Goal: Transaction & Acquisition: Book appointment/travel/reservation

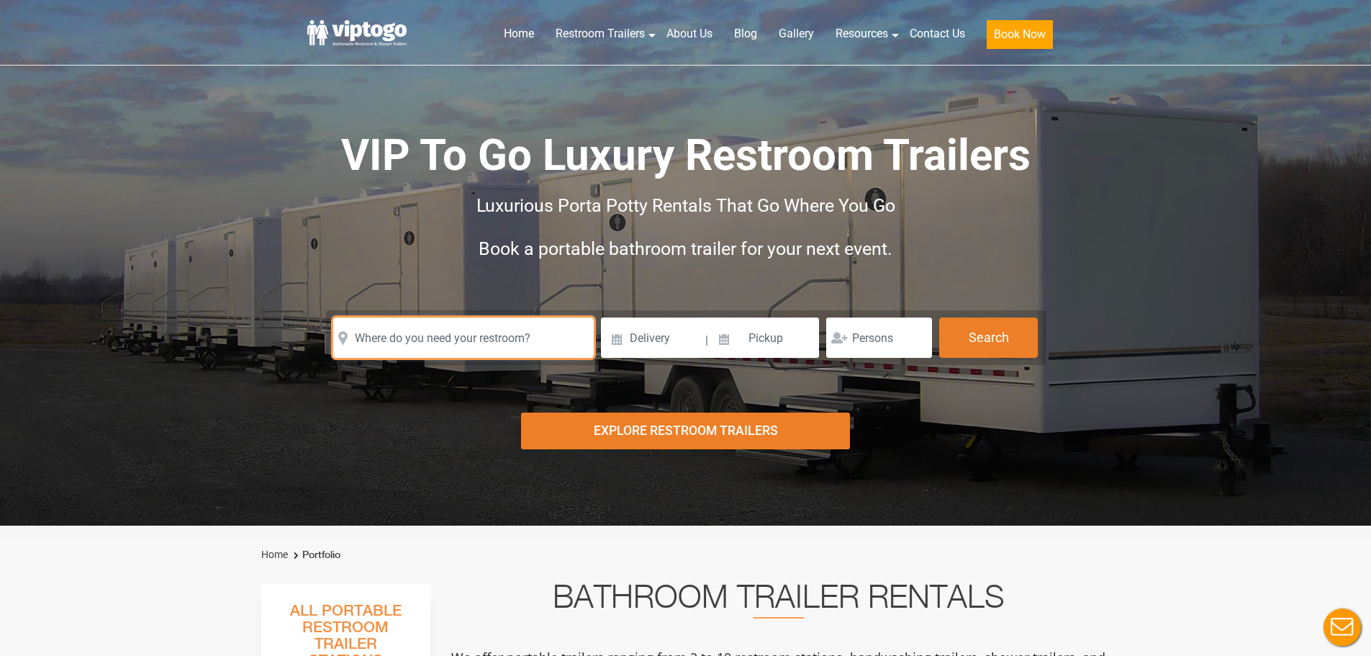
click at [443, 338] on input "text" at bounding box center [463, 337] width 261 height 40
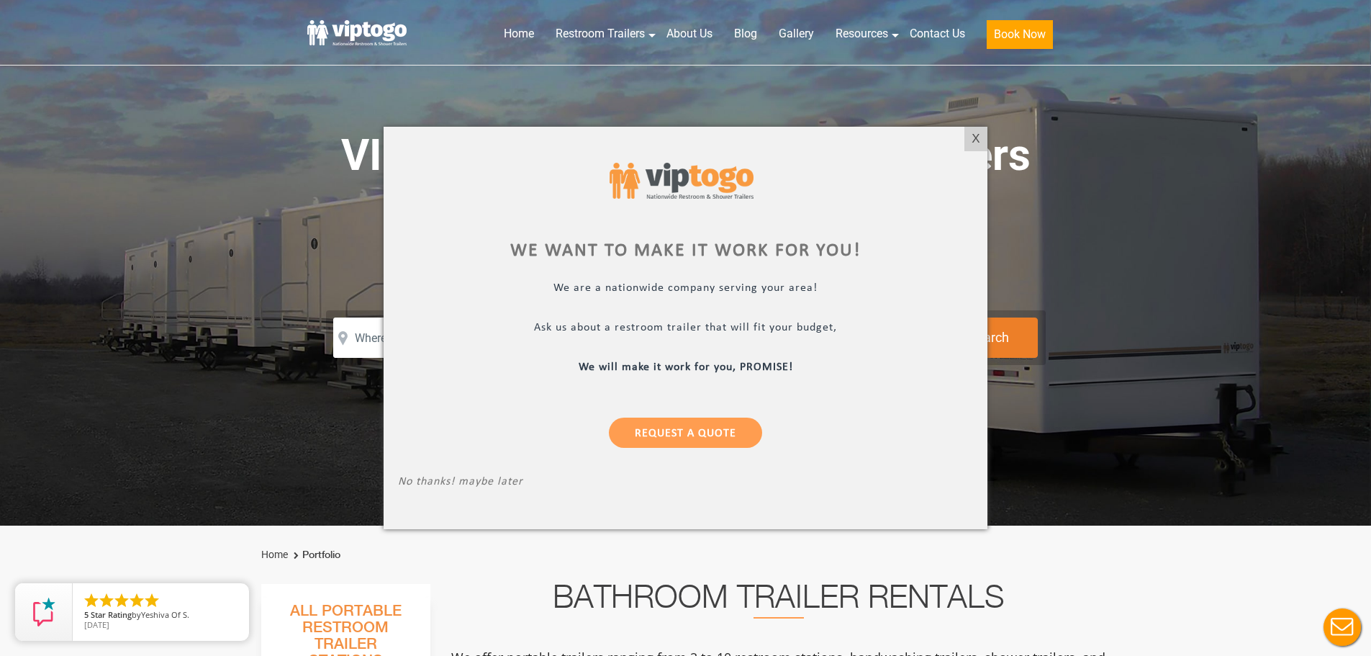
drag, startPoint x: 967, startPoint y: 135, endPoint x: 910, endPoint y: 156, distance: 60.8
click at [967, 135] on div "X" at bounding box center [975, 139] width 22 height 24
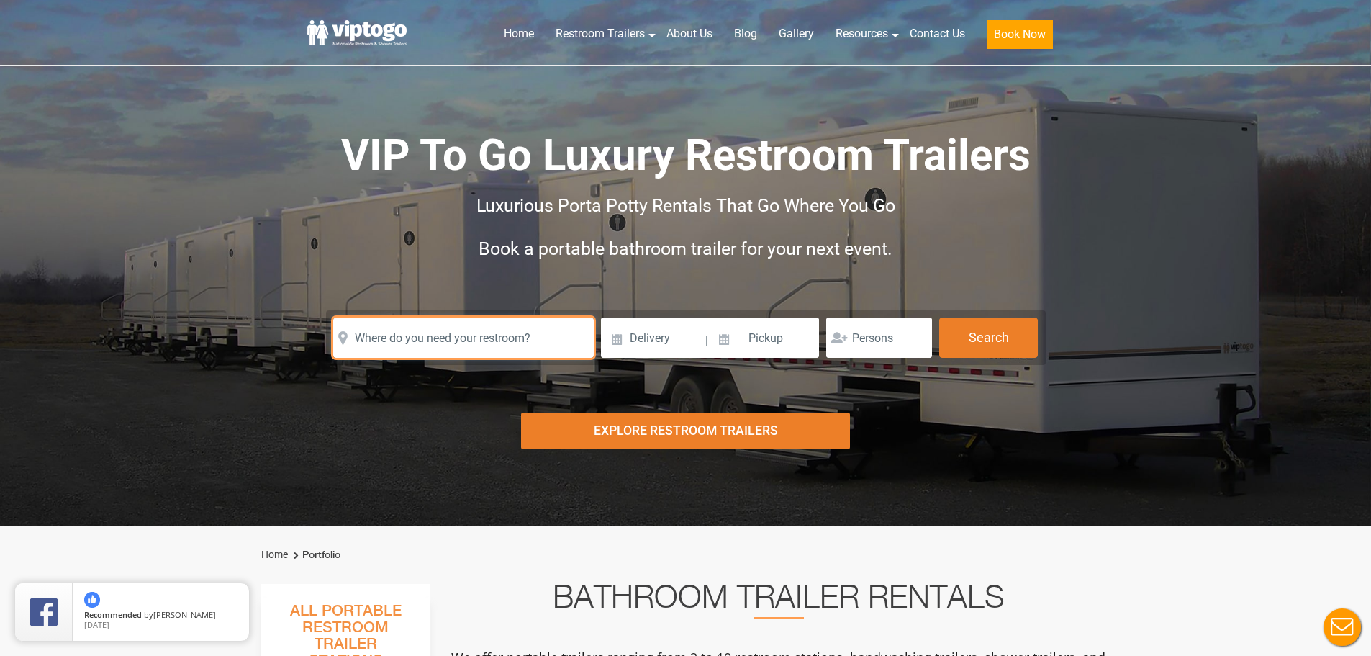
click at [387, 333] on input "text" at bounding box center [463, 337] width 261 height 40
drag, startPoint x: 558, startPoint y: 343, endPoint x: 76, endPoint y: 322, distance: 482.7
click at [101, 322] on div "Risk-Free Reservation! Free cancellation up to 48 hours before delivery. Book n…" at bounding box center [685, 262] width 1371 height 525
paste input "104-20 133RD ST JAMAICA, NY 11419"
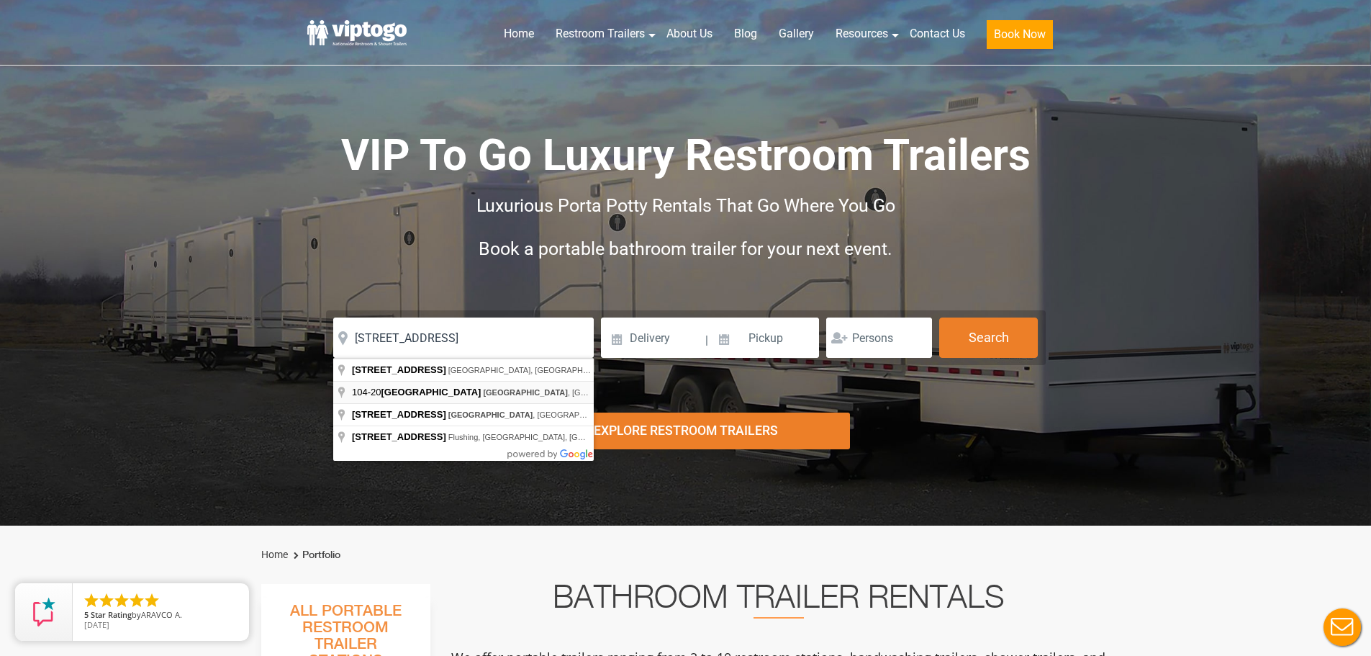
type input "104-20 133rd Road, Jamaica, NY, USA"
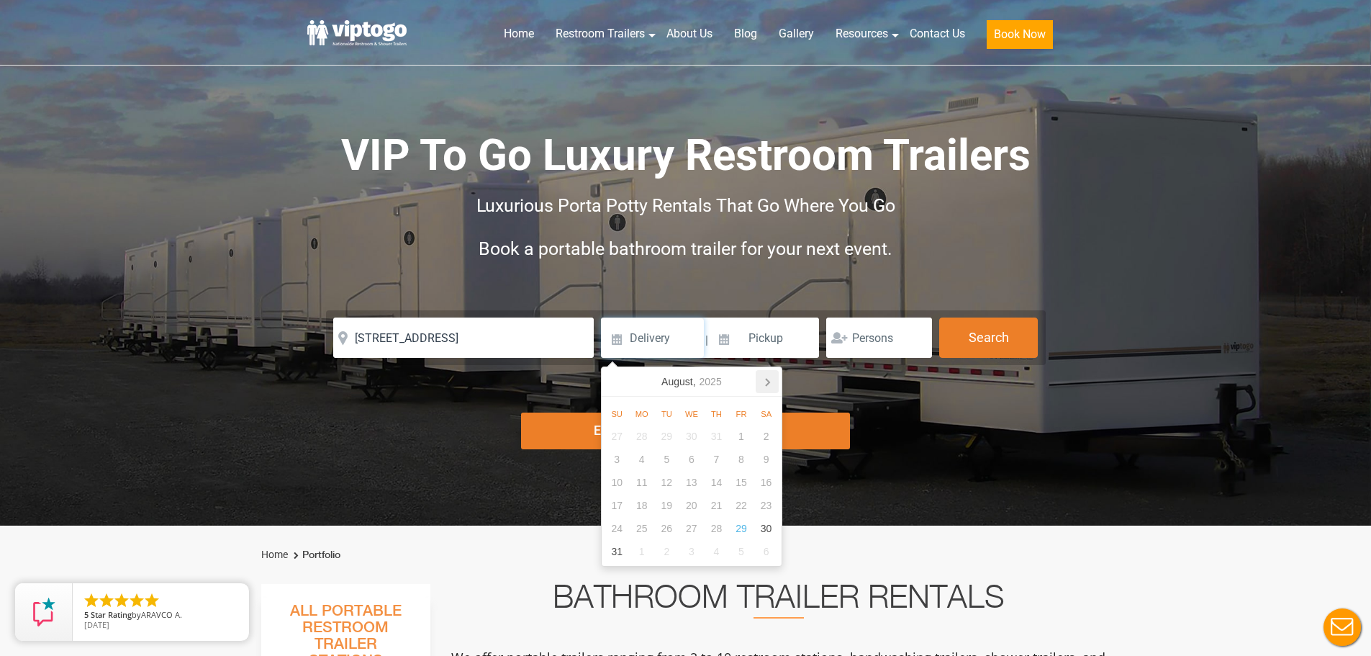
click at [766, 379] on icon at bounding box center [768, 382] width 4 height 7
click at [637, 507] on div "22" at bounding box center [641, 505] width 25 height 23
type input "09/22/2025"
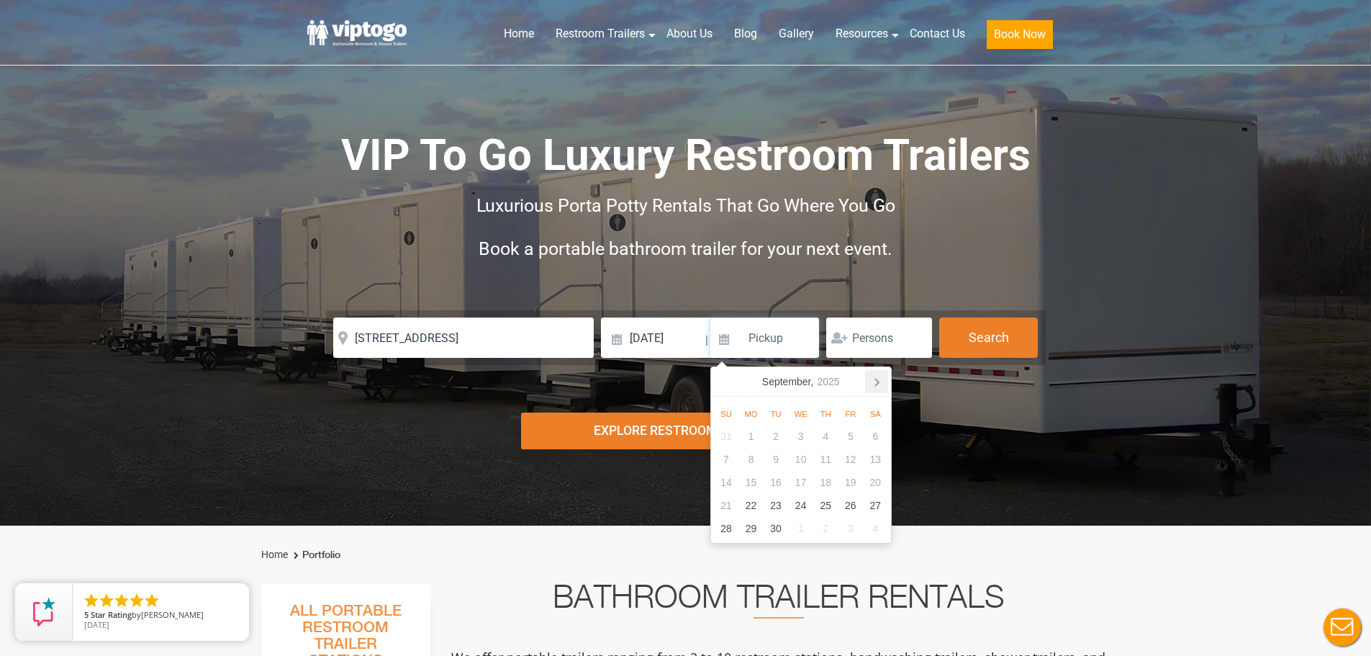
click at [873, 384] on icon at bounding box center [876, 381] width 23 height 23
click at [851, 431] on div "3" at bounding box center [851, 436] width 25 height 23
type input "10/03/2025"
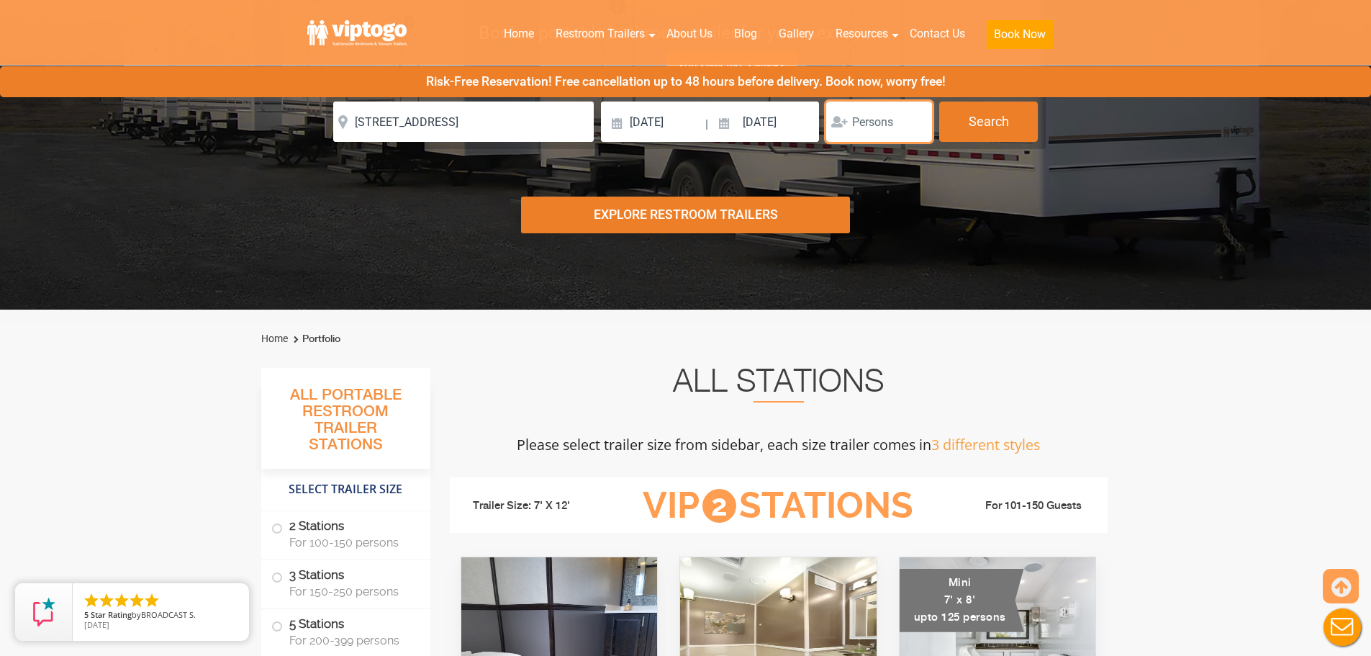
scroll to position [504, 0]
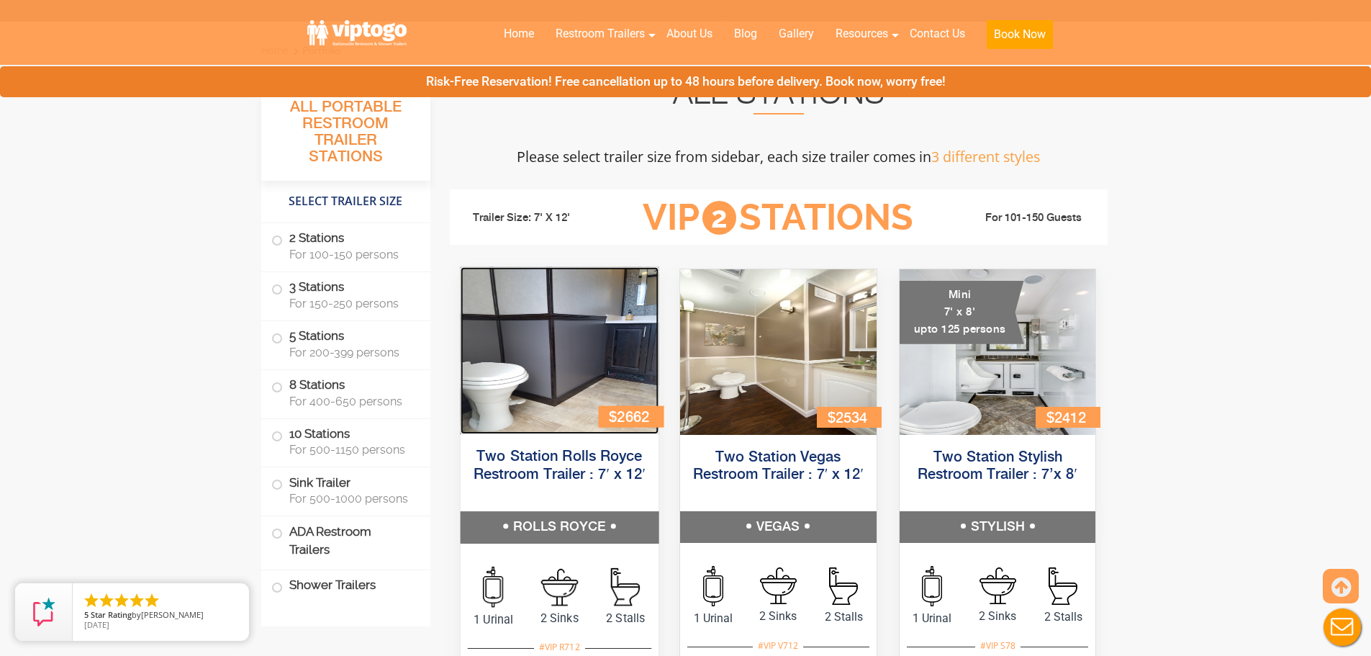
click at [551, 311] on img at bounding box center [559, 350] width 198 height 167
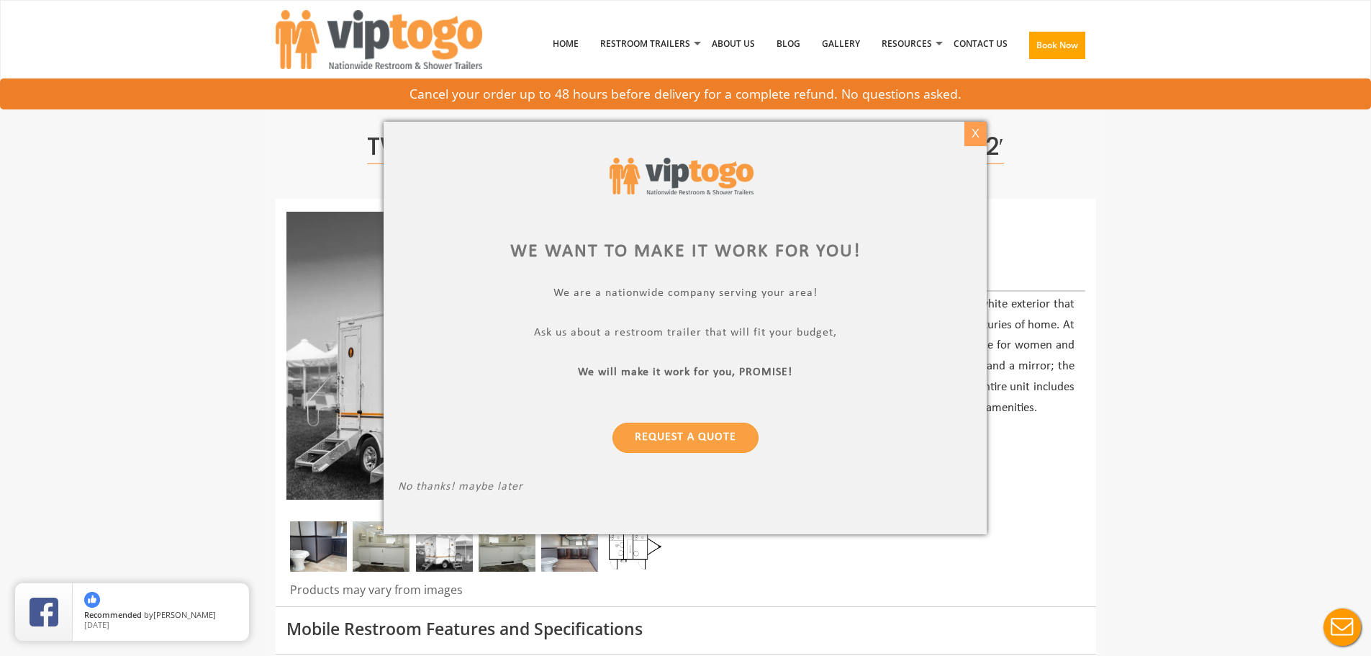
click at [971, 137] on div "X" at bounding box center [975, 134] width 22 height 24
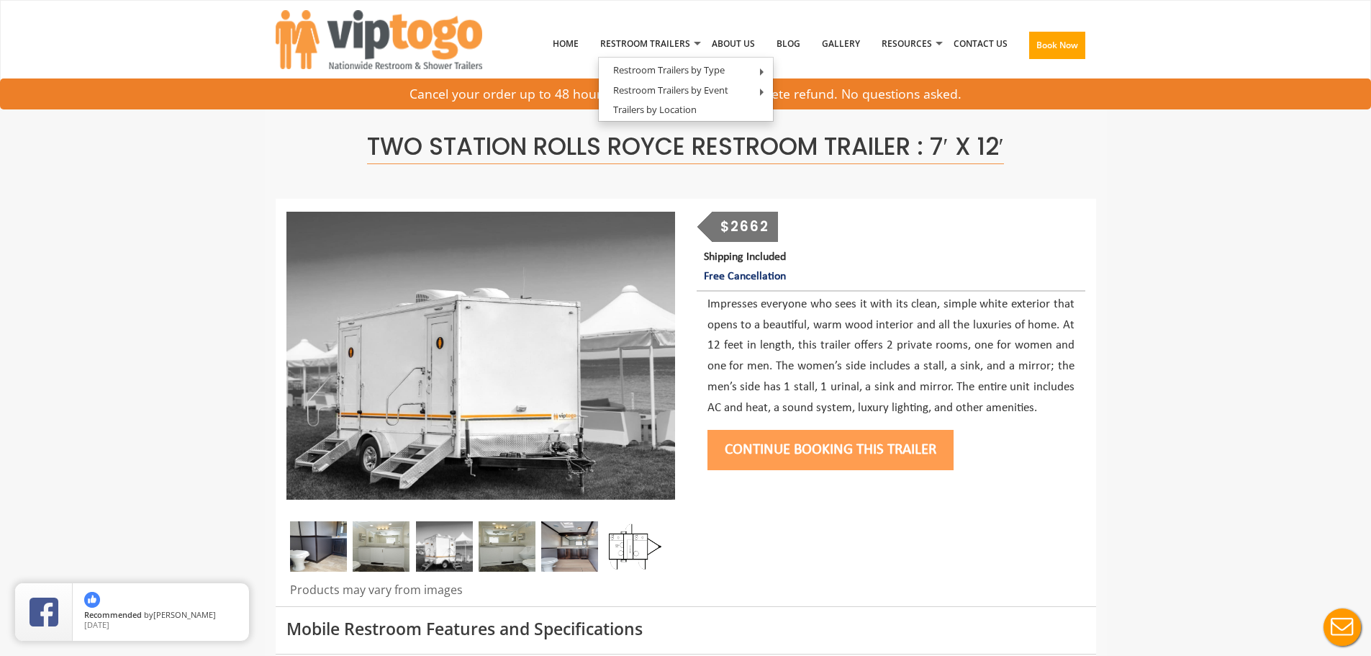
click at [910, 459] on button "Continue Booking this trailer" at bounding box center [831, 450] width 246 height 40
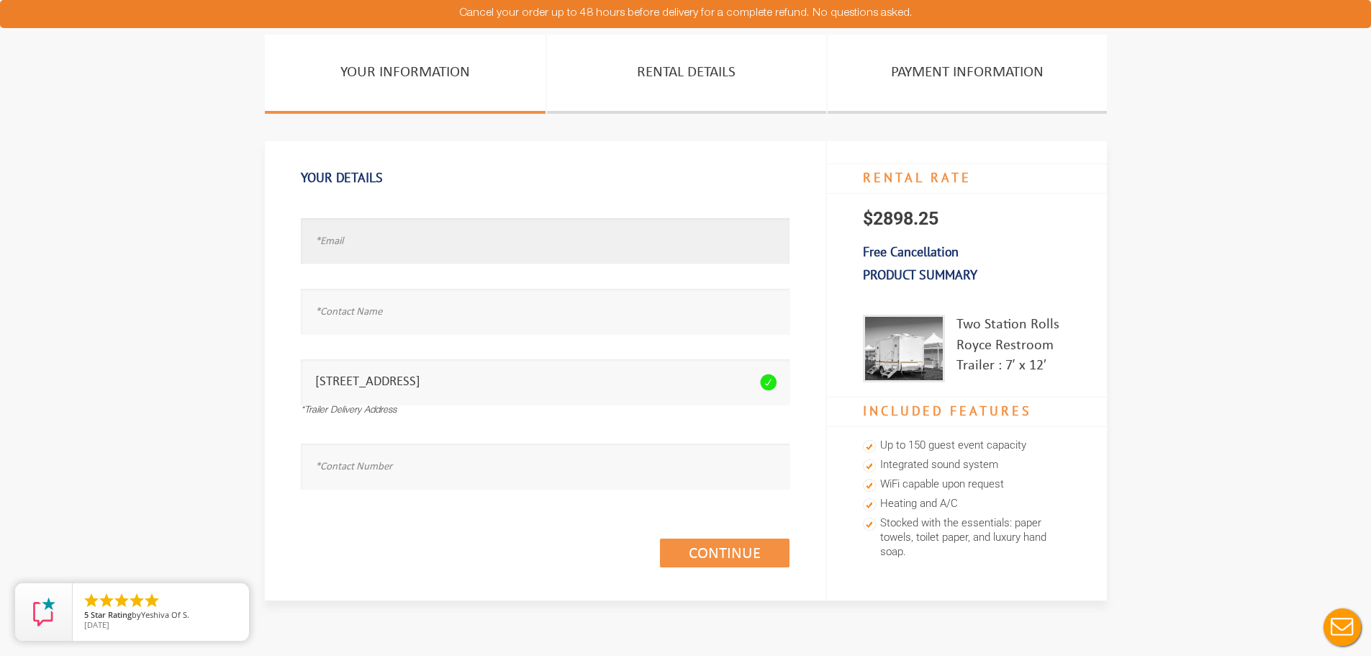
click at [388, 259] on input "text" at bounding box center [545, 240] width 489 height 45
type input "michelleo@johntogo.comc"
click at [444, 286] on div "Full Name is required." at bounding box center [545, 306] width 489 height 71
click at [461, 317] on input "text" at bounding box center [545, 311] width 489 height 45
type input "m"
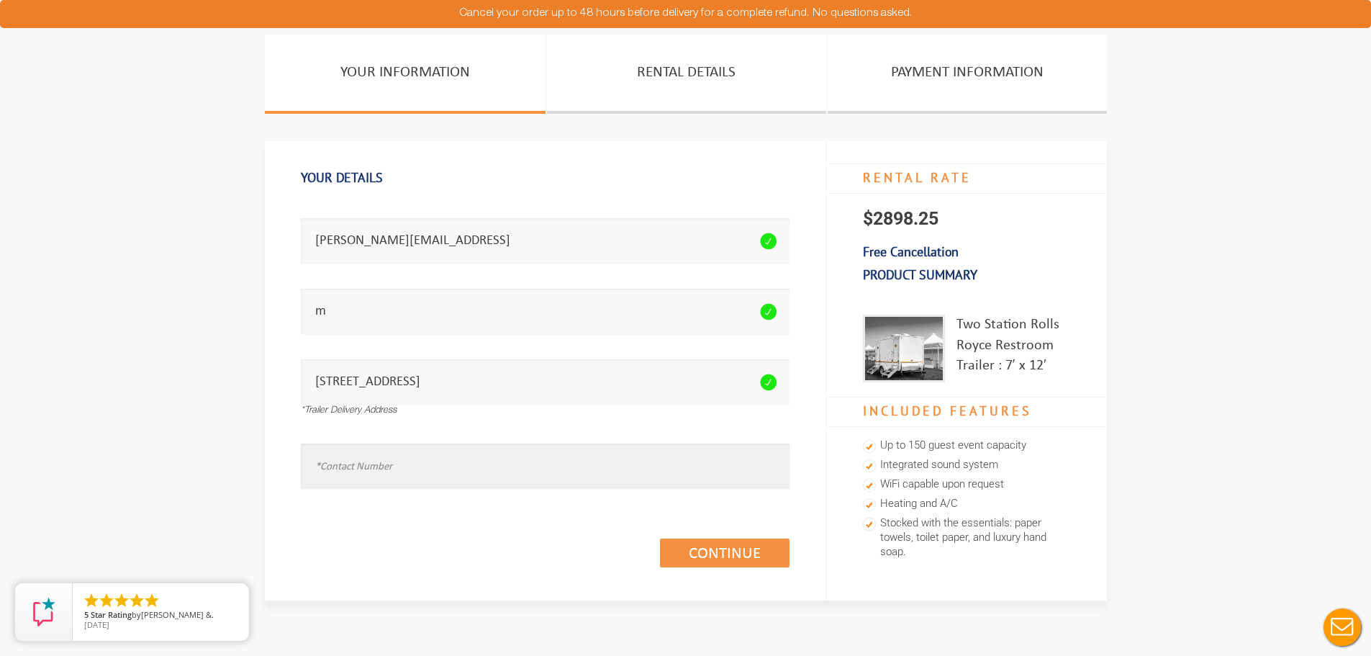
click at [462, 443] on input "text" at bounding box center [545, 465] width 489 height 45
type input "8453623000"
drag, startPoint x: 723, startPoint y: 568, endPoint x: 724, endPoint y: 561, distance: 7.3
click at [723, 568] on div "Continue (1/3)" at bounding box center [545, 537] width 489 height 83
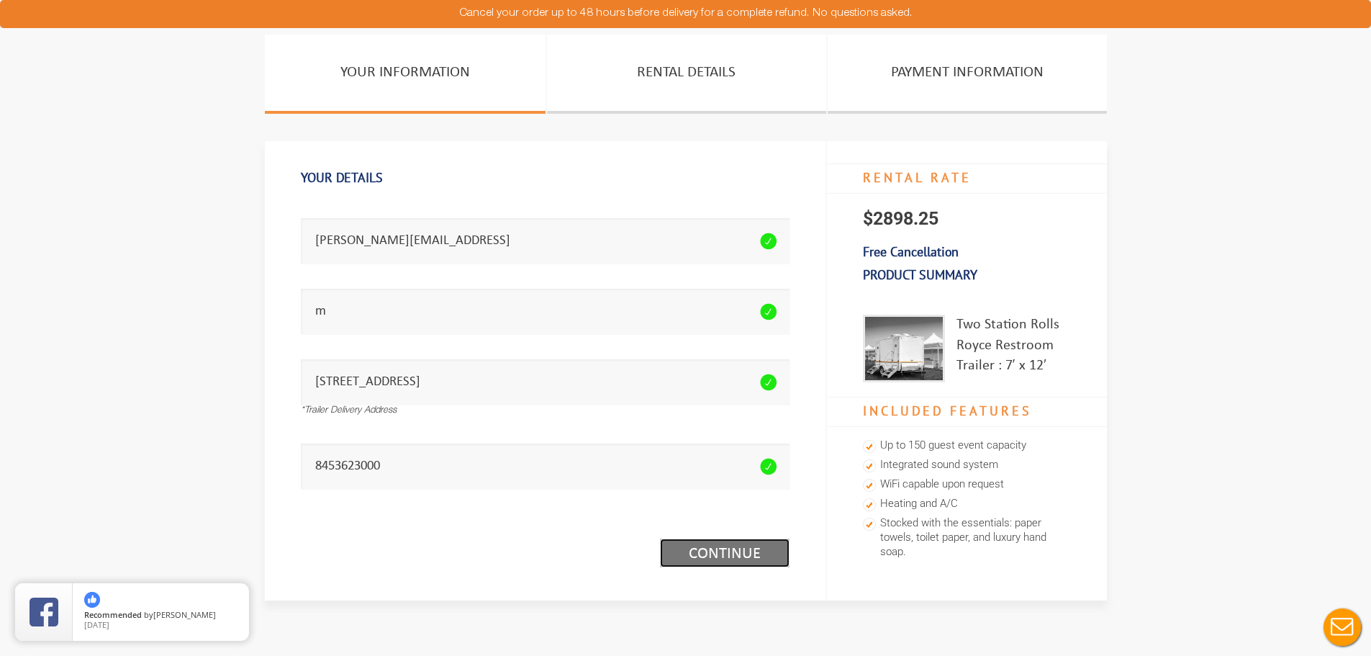
click at [728, 548] on link "Continue (1/3)" at bounding box center [725, 552] width 130 height 29
click at [728, 556] on link "Continue (1/3)" at bounding box center [725, 552] width 130 height 29
